Goal: Transaction & Acquisition: Purchase product/service

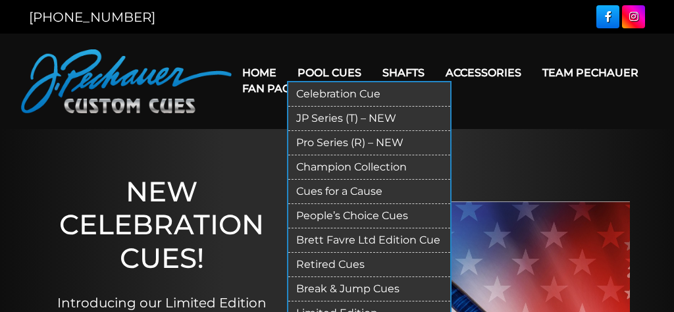
click at [331, 119] on link "JP Series (T) – NEW" at bounding box center [369, 119] width 162 height 24
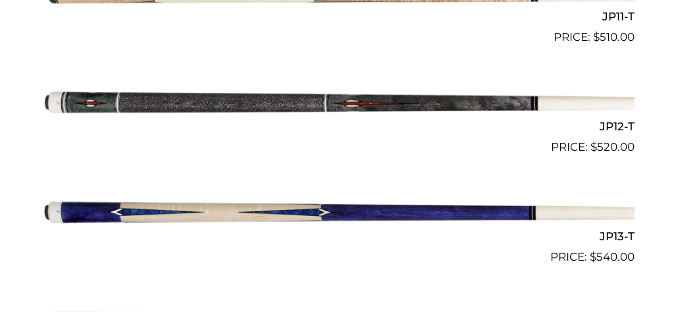
scroll to position [1597, 0]
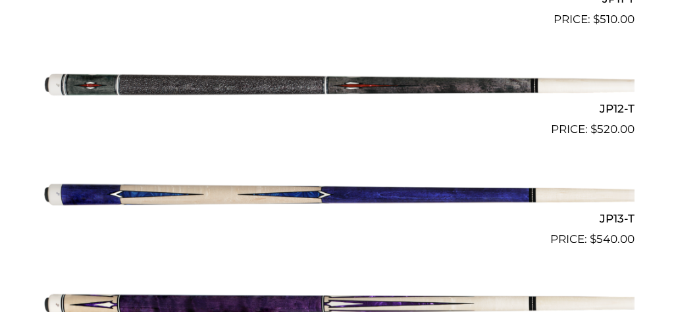
click at [306, 86] on img at bounding box center [336, 83] width 595 height 99
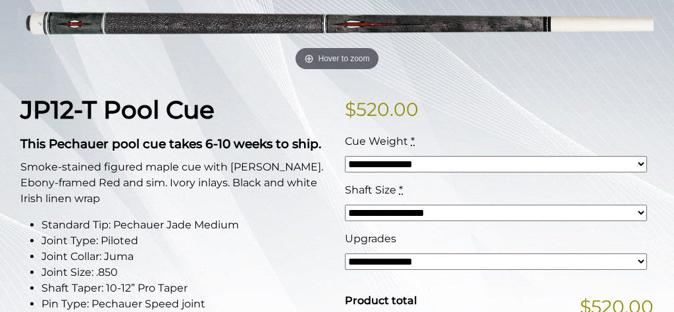
scroll to position [278, 0]
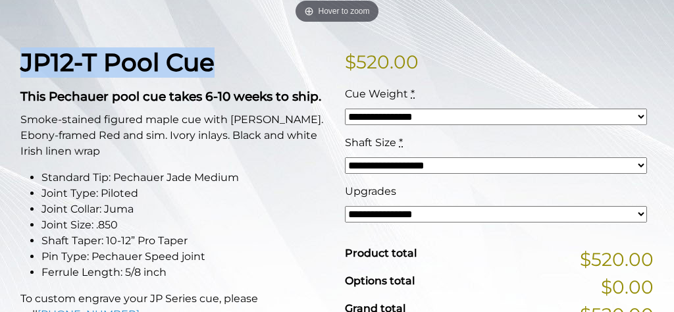
drag, startPoint x: 20, startPoint y: 59, endPoint x: 212, endPoint y: 62, distance: 191.4
click at [224, 62] on h1 "JP12-T Pool Cue" at bounding box center [174, 63] width 309 height 30
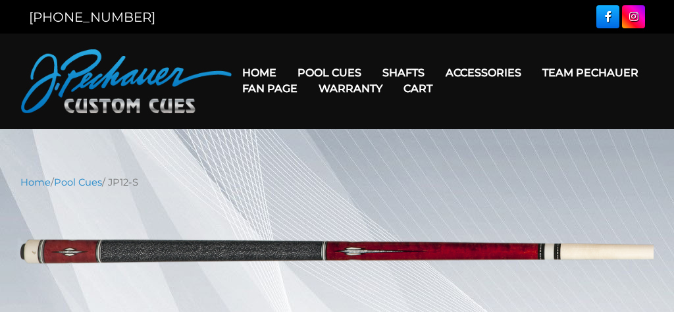
select select "********"
select select "*****"
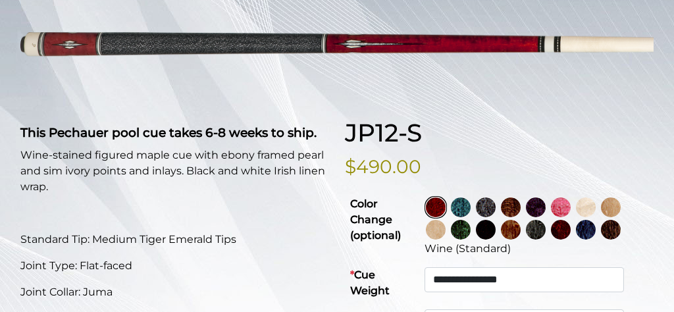
scroll to position [208, 0]
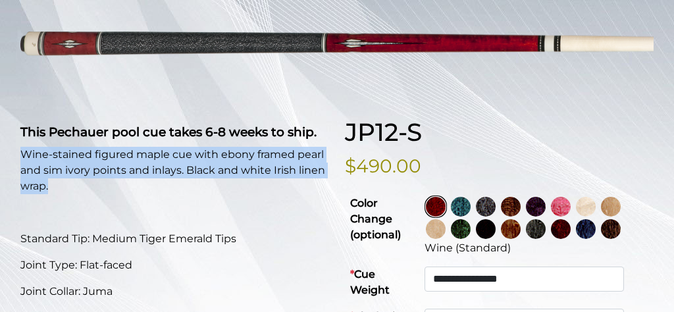
drag, startPoint x: 22, startPoint y: 151, endPoint x: 79, endPoint y: 189, distance: 68.8
click at [80, 189] on p "Wine-stained figured maple cue with ebony framed pearl and sim ivory points and…" at bounding box center [174, 170] width 309 height 47
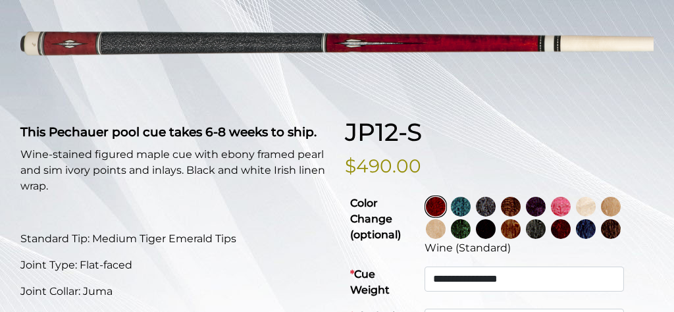
click at [285, 212] on p at bounding box center [174, 213] width 309 height 16
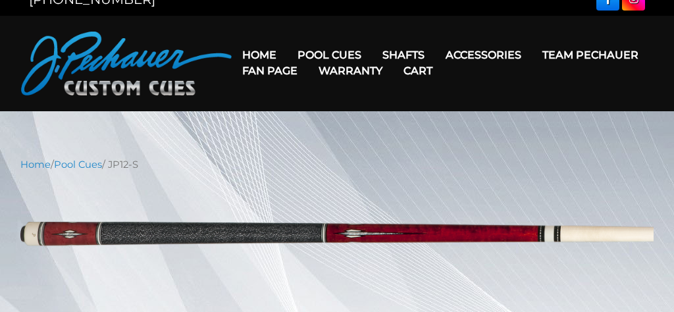
scroll to position [0, 0]
